Goal: Information Seeking & Learning: Find specific fact

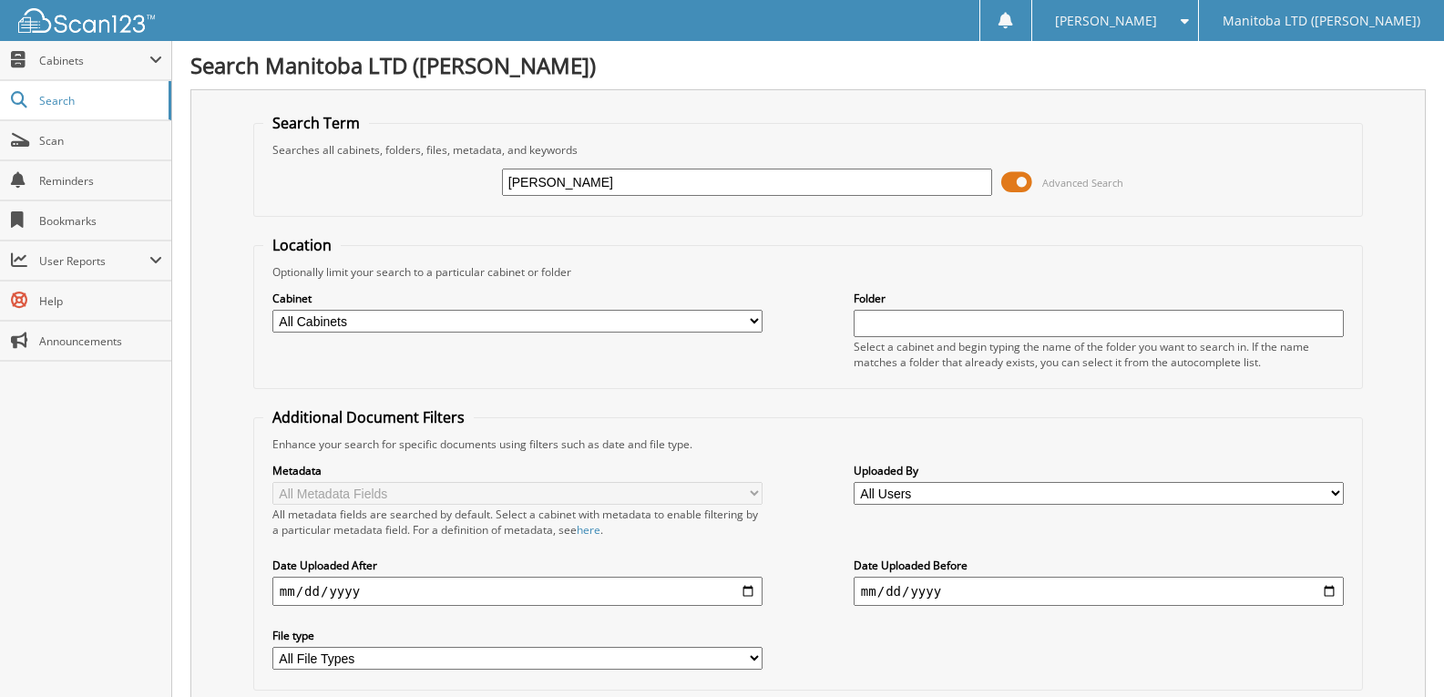
type input "[PERSON_NAME]"
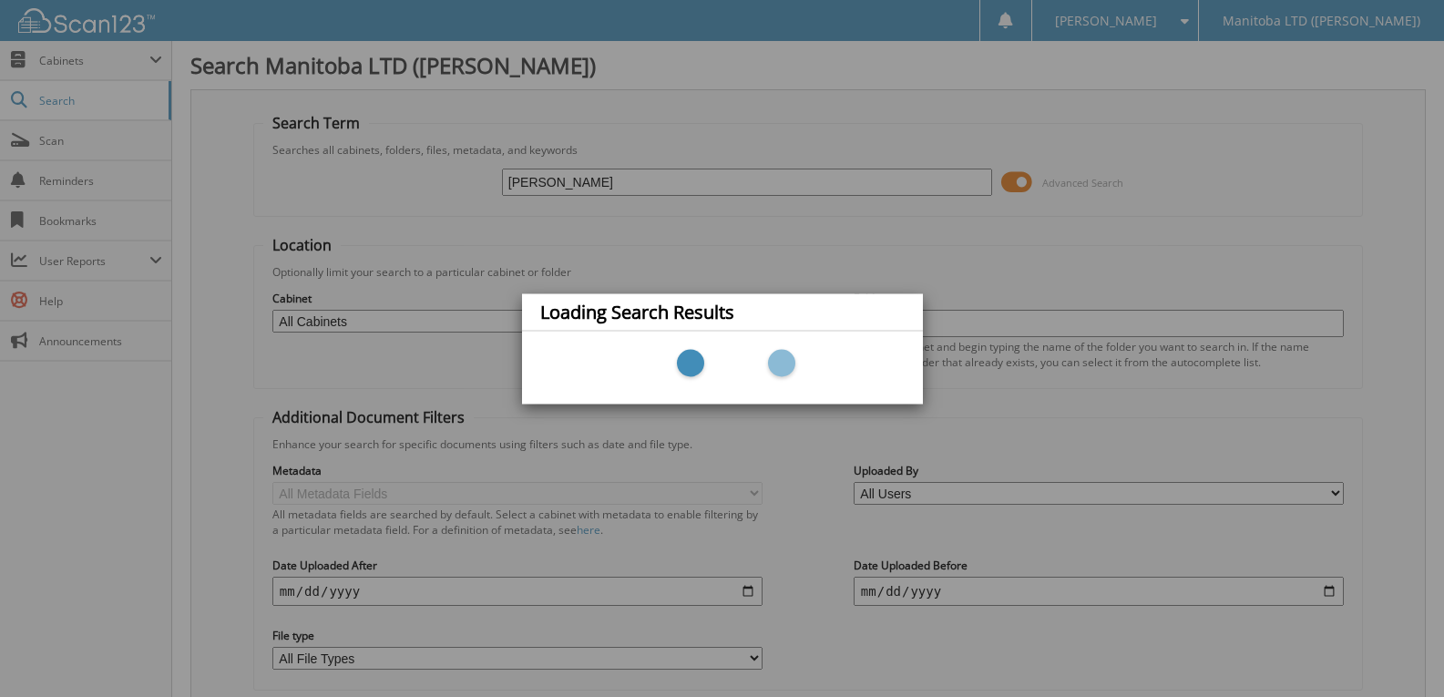
click at [622, 259] on div "Loading Search Results" at bounding box center [722, 348] width 1444 height 697
click at [613, 175] on div "Loading Search Results" at bounding box center [722, 348] width 1444 height 697
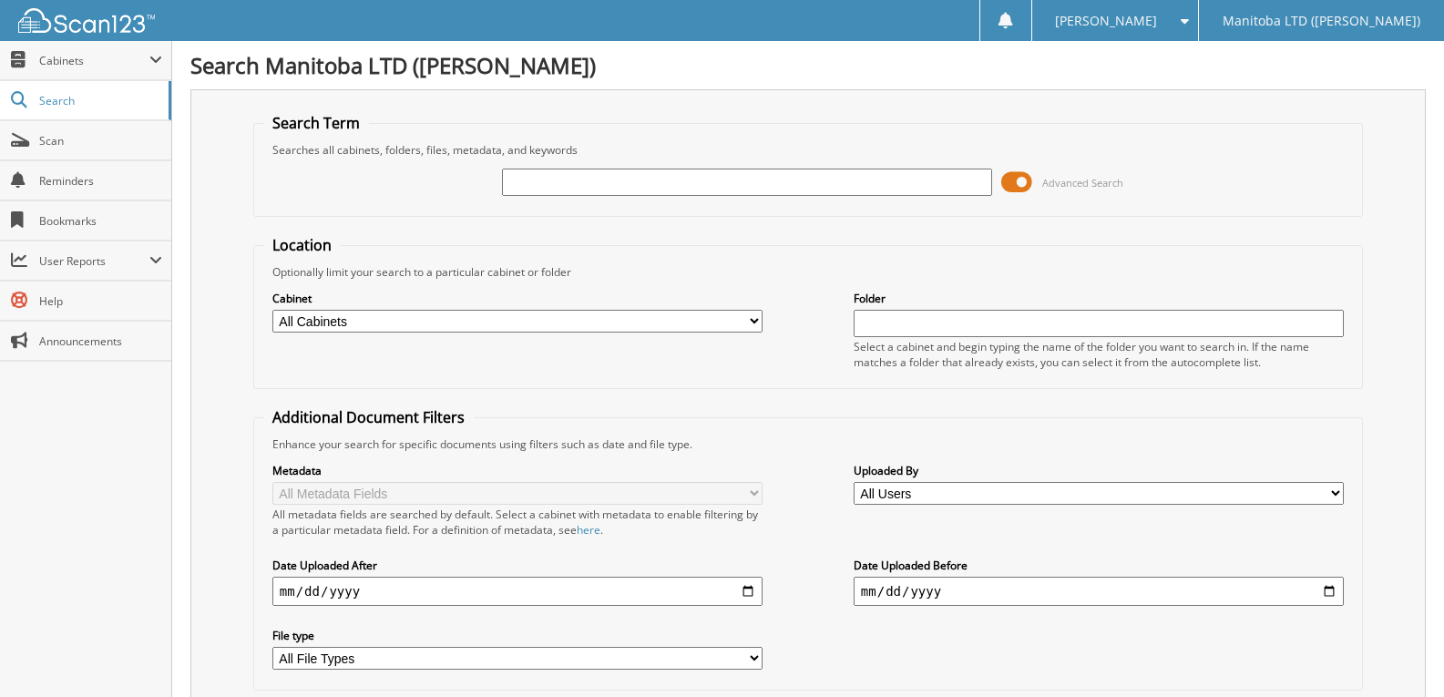
click at [555, 186] on input "text" at bounding box center [747, 182] width 490 height 27
type input "[PERSON_NAME]"
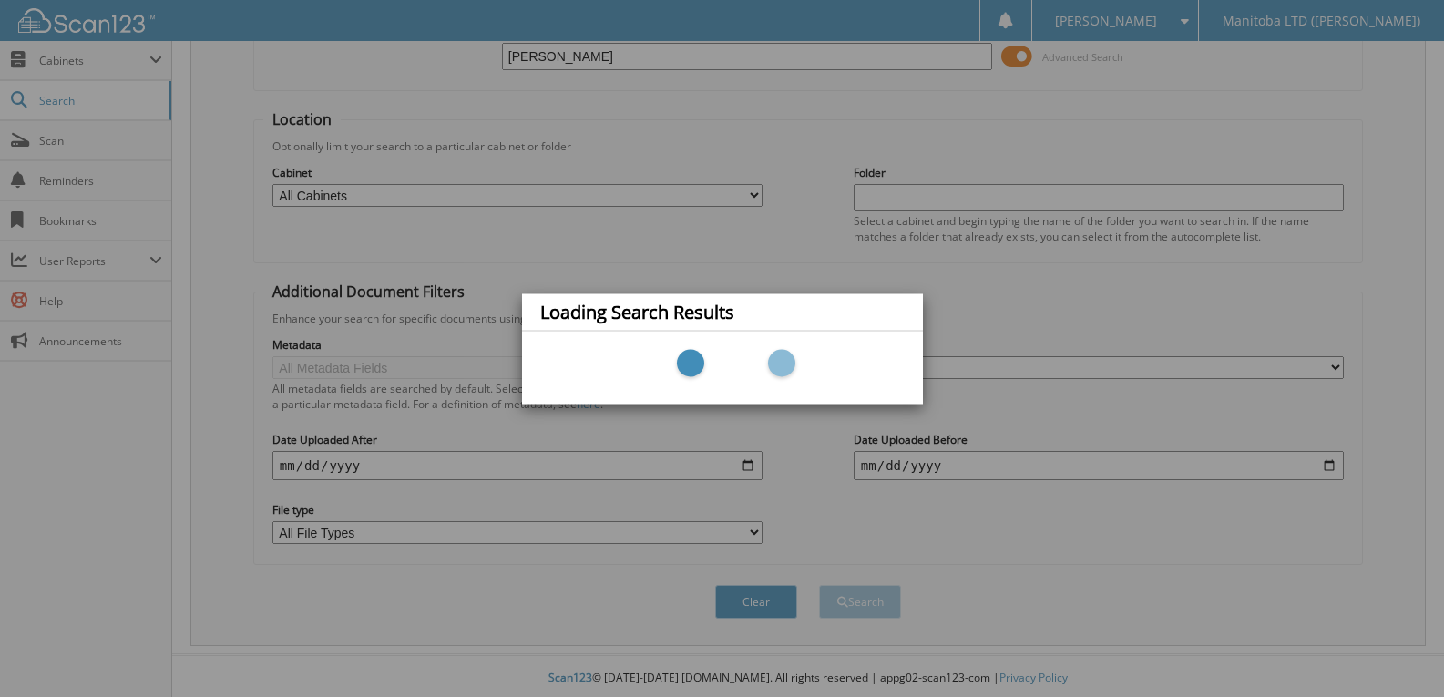
scroll to position [130, 0]
click at [853, 597] on div "Loading Search Results" at bounding box center [722, 348] width 1444 height 697
click at [780, 601] on div "Loading Search Results" at bounding box center [722, 348] width 1444 height 697
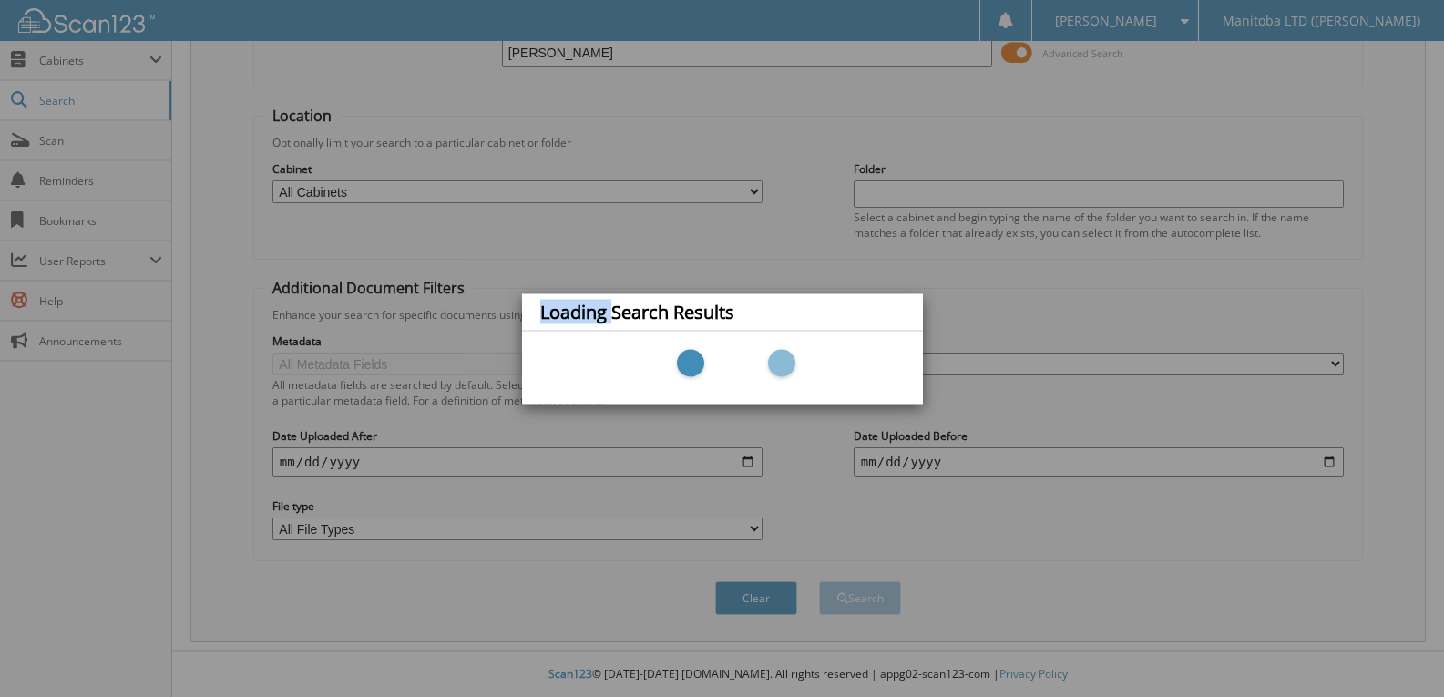
click at [856, 336] on div at bounding box center [722, 367] width 401 height 73
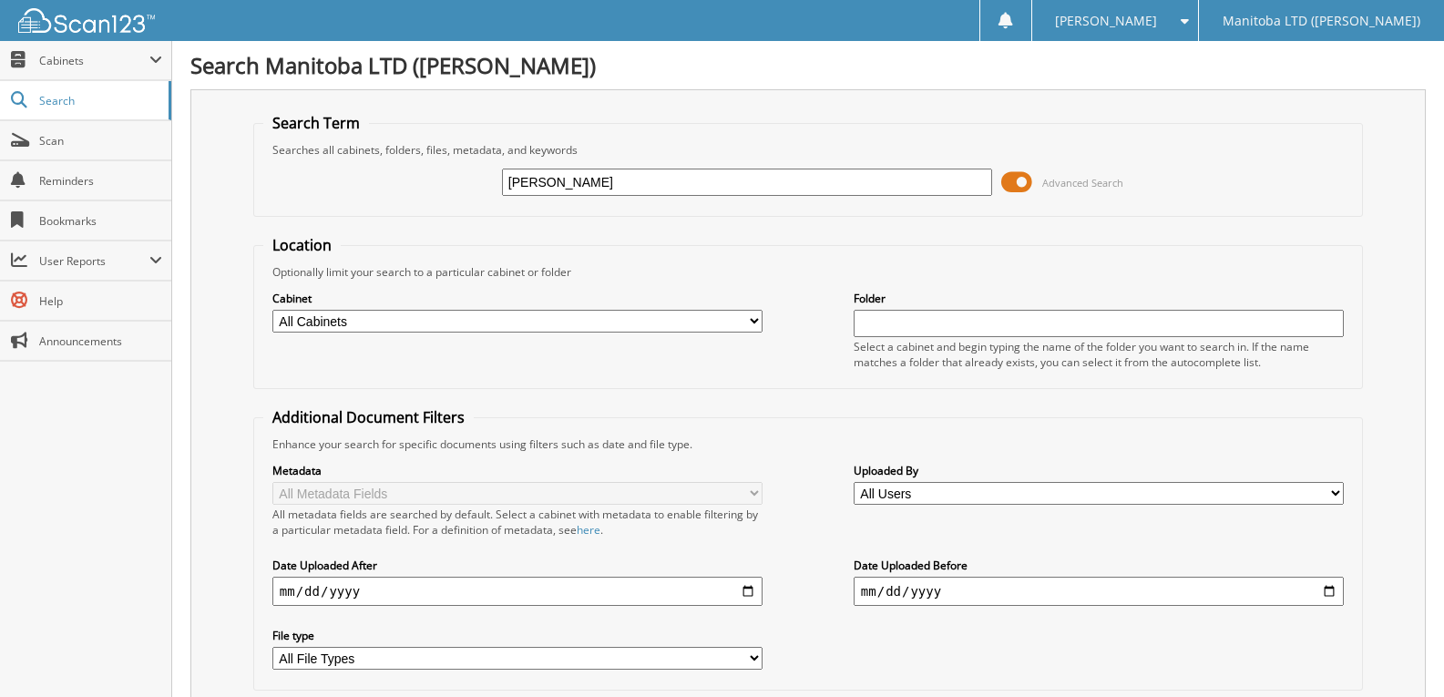
type input "LEE"
click at [536, 182] on input "text" at bounding box center [747, 182] width 490 height 27
type input "soyen lee"
